Goal: Navigation & Orientation: Find specific page/section

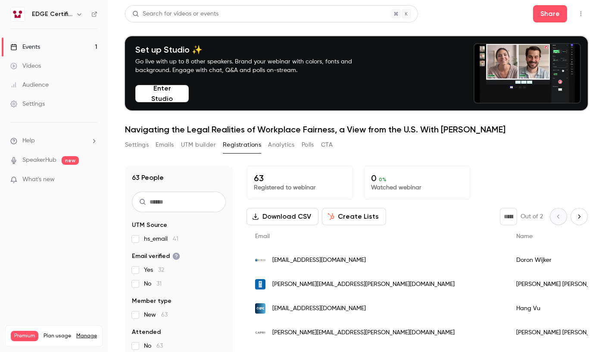
click at [282, 147] on button "Analytics" at bounding box center [281, 145] width 27 height 14
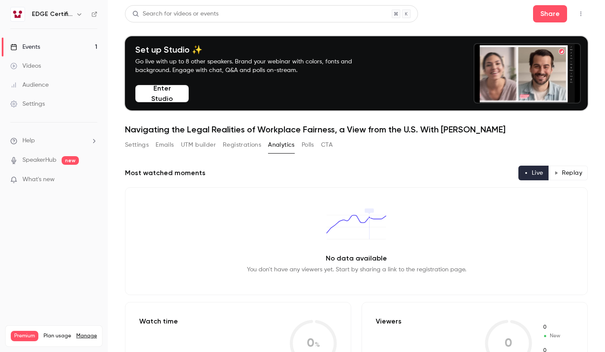
click at [150, 146] on div "Settings Emails UTM builder Registrations Analytics Polls CTA" at bounding box center [229, 145] width 208 height 14
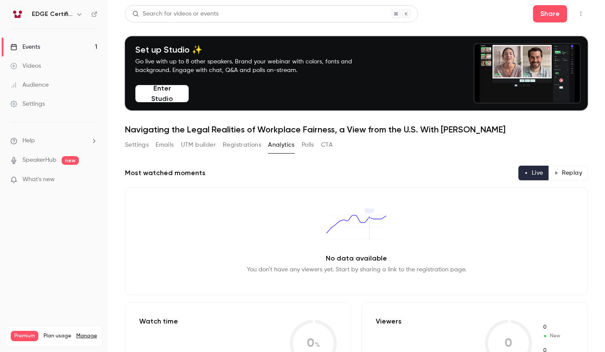
click at [145, 147] on button "Settings" at bounding box center [137, 145] width 24 height 14
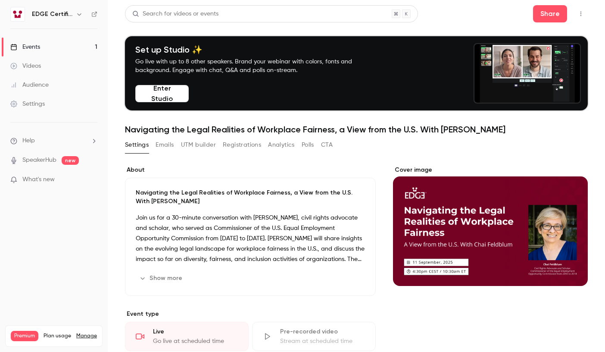
click at [173, 147] on button "Emails" at bounding box center [165, 145] width 18 height 14
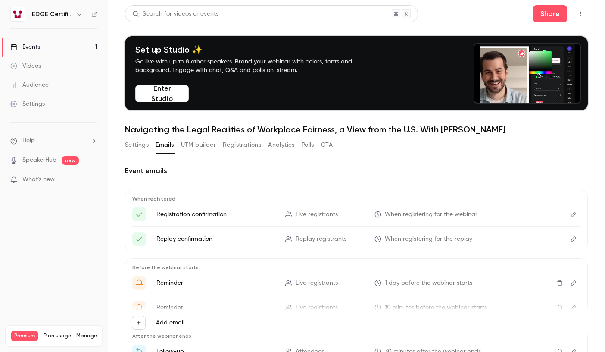
click at [206, 148] on button "UTM builder" at bounding box center [198, 145] width 35 height 14
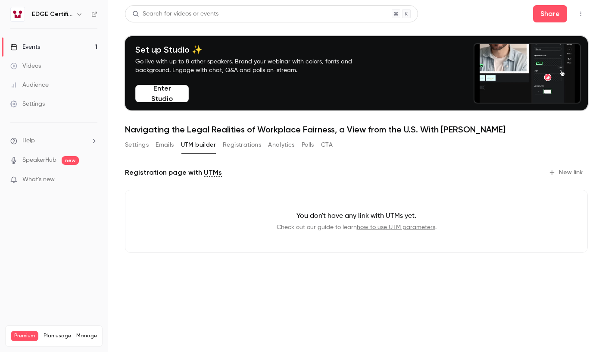
click at [258, 147] on button "Registrations" at bounding box center [242, 145] width 38 height 14
